Goal: Information Seeking & Learning: Find specific fact

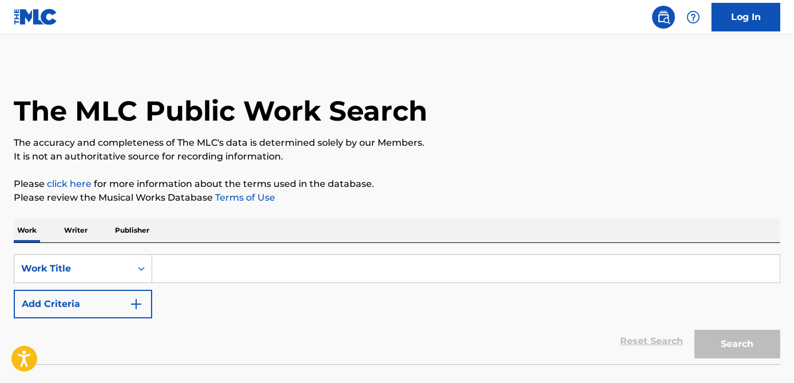
click at [171, 286] on div "SearchWithCriteria8747445e-9ef3-4dc6-a4ab-a6bad827abdd Work Title Add Criteria" at bounding box center [397, 287] width 767 height 64
click at [171, 271] on input "Search Form" at bounding box center [466, 268] width 628 height 27
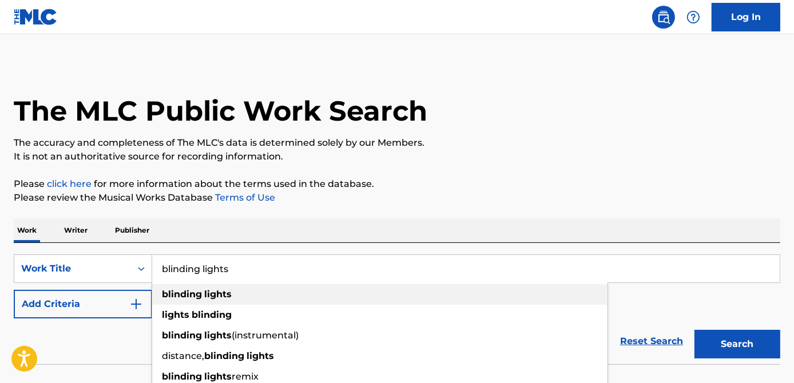
type input "blinding lights"
click at [175, 295] on strong "blinding" at bounding box center [182, 294] width 40 height 11
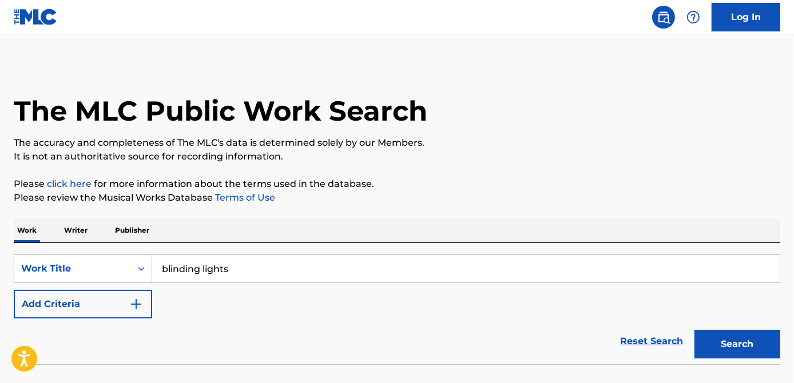
click at [722, 342] on button "Search" at bounding box center [738, 344] width 86 height 29
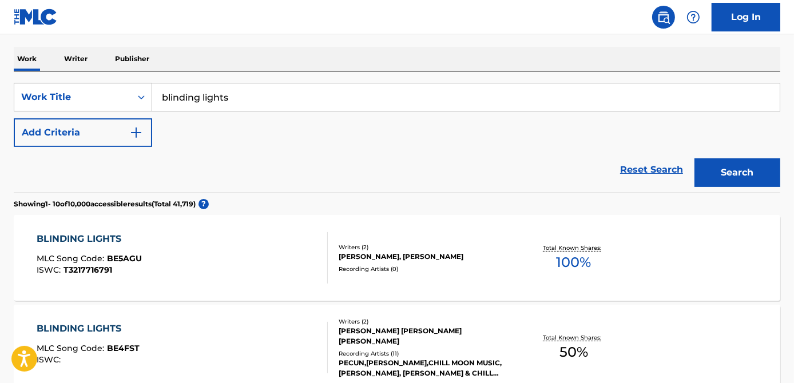
scroll to position [156, 0]
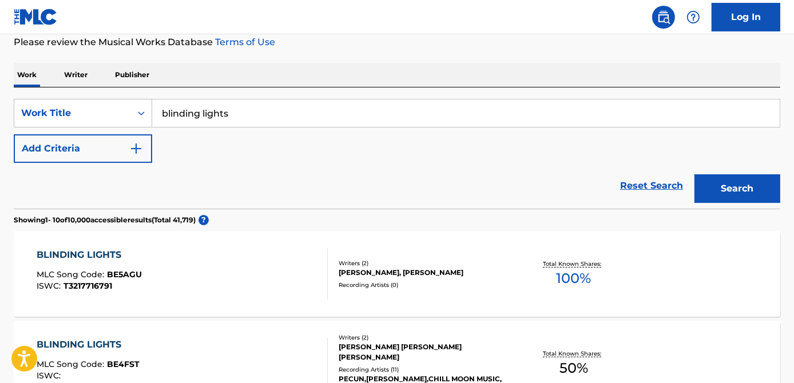
click at [105, 151] on button "Add Criteria" at bounding box center [83, 148] width 138 height 29
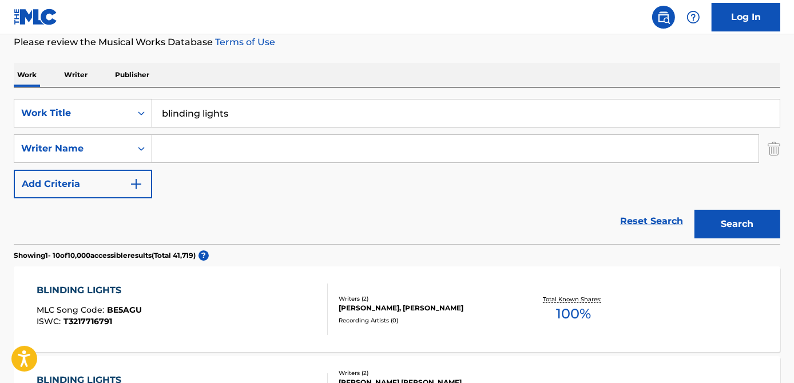
click at [176, 148] on input "Search Form" at bounding box center [455, 148] width 607 height 27
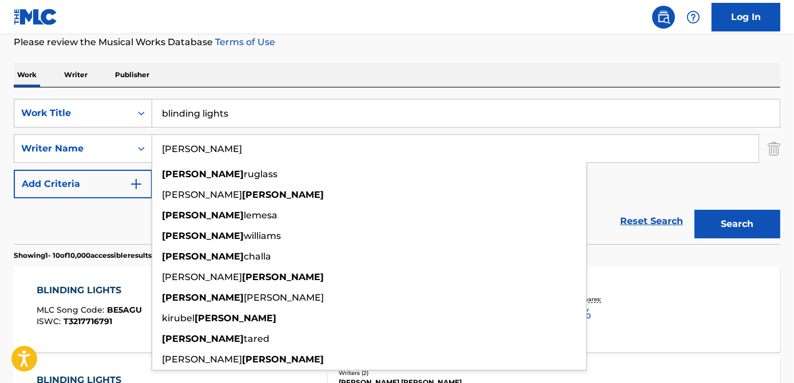
type input "[PERSON_NAME]"
click at [695, 210] on button "Search" at bounding box center [738, 224] width 86 height 29
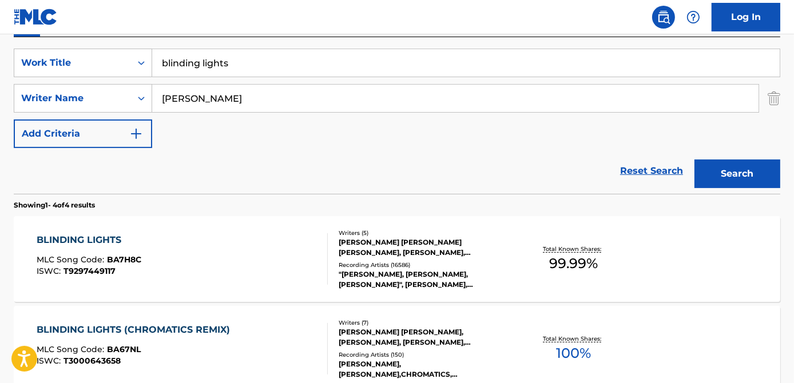
scroll to position [208, 0]
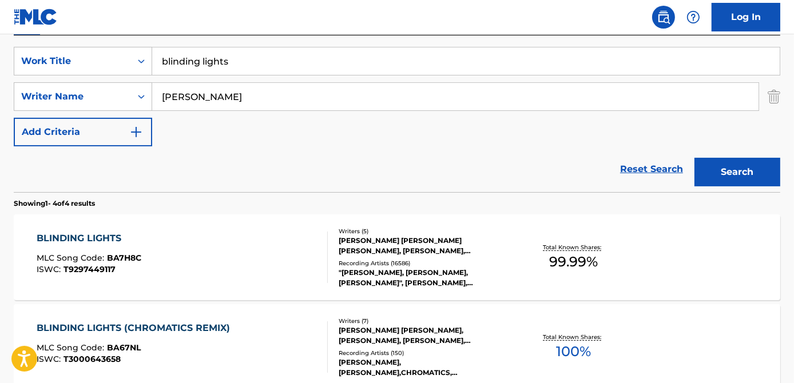
click at [237, 267] on div "BLINDING LIGHTS MLC Song Code : BA7H8C ISWC : T9297449117" at bounding box center [182, 257] width 291 height 51
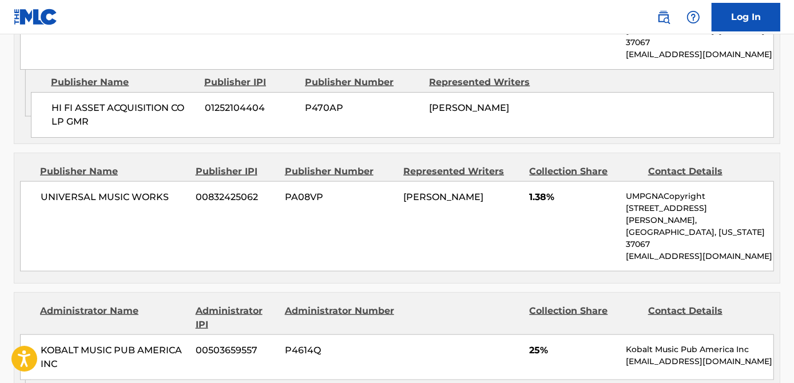
scroll to position [1352, 0]
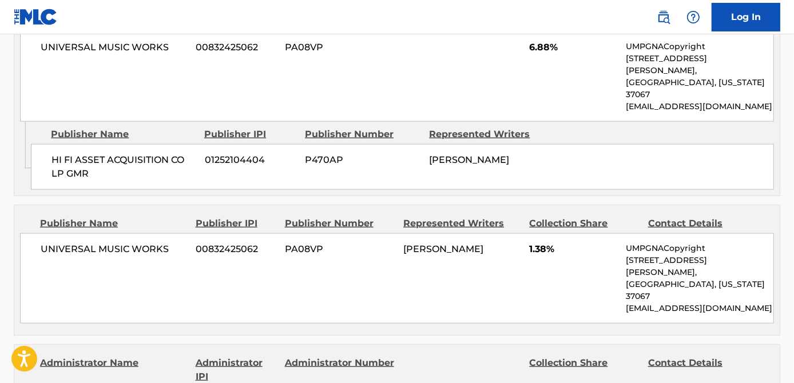
click at [557, 233] on div "UNIVERSAL MUSIC WORKS 00832425062 PA08VP [PERSON_NAME] 1.38% UMPGNACopyright [S…" at bounding box center [397, 278] width 754 height 90
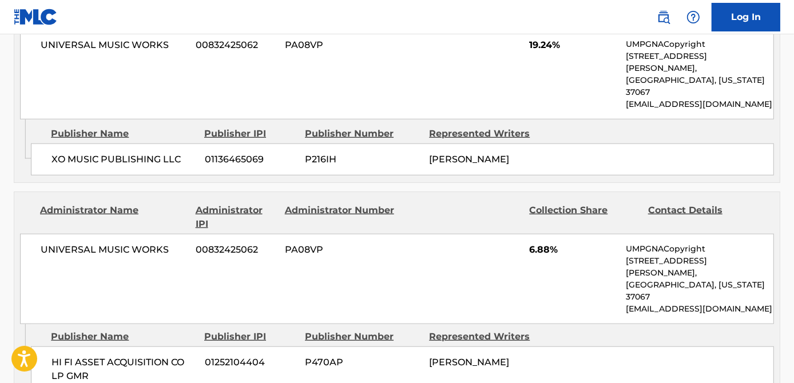
scroll to position [1144, 0]
